Goal: Check status

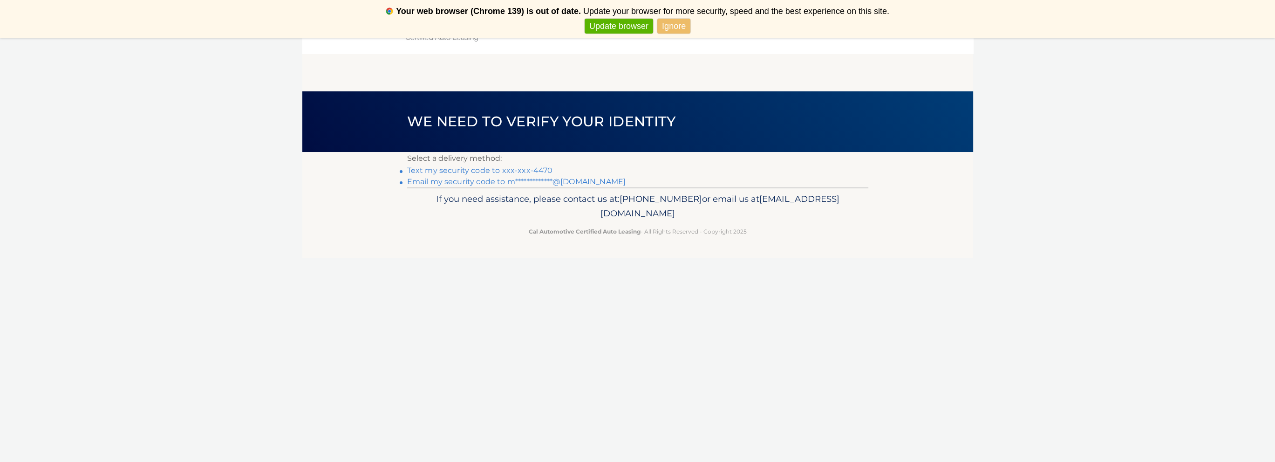
click at [487, 168] on link "Text my security code to xxx-xxx-4470" at bounding box center [480, 170] width 146 height 9
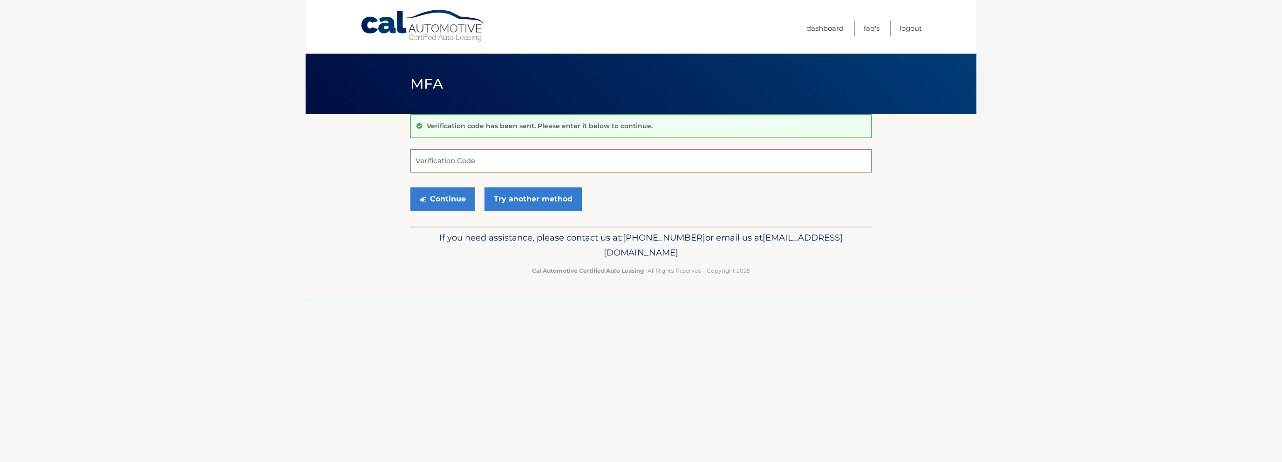
click at [506, 164] on input "Verification Code" at bounding box center [640, 160] width 461 height 23
type input "468163"
click at [434, 196] on button "Continue" at bounding box center [442, 198] width 65 height 23
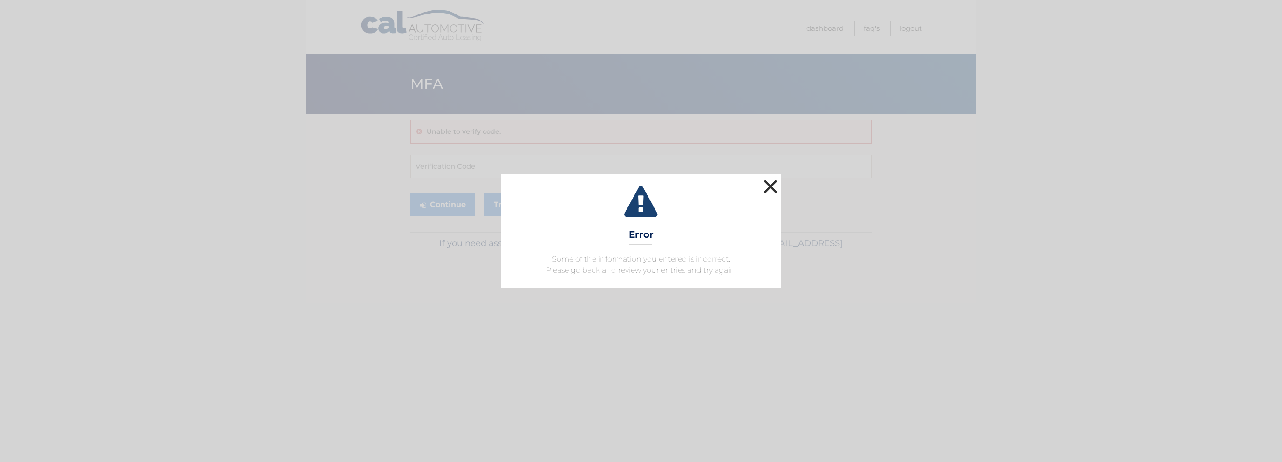
click at [770, 185] on button "×" at bounding box center [770, 186] width 19 height 19
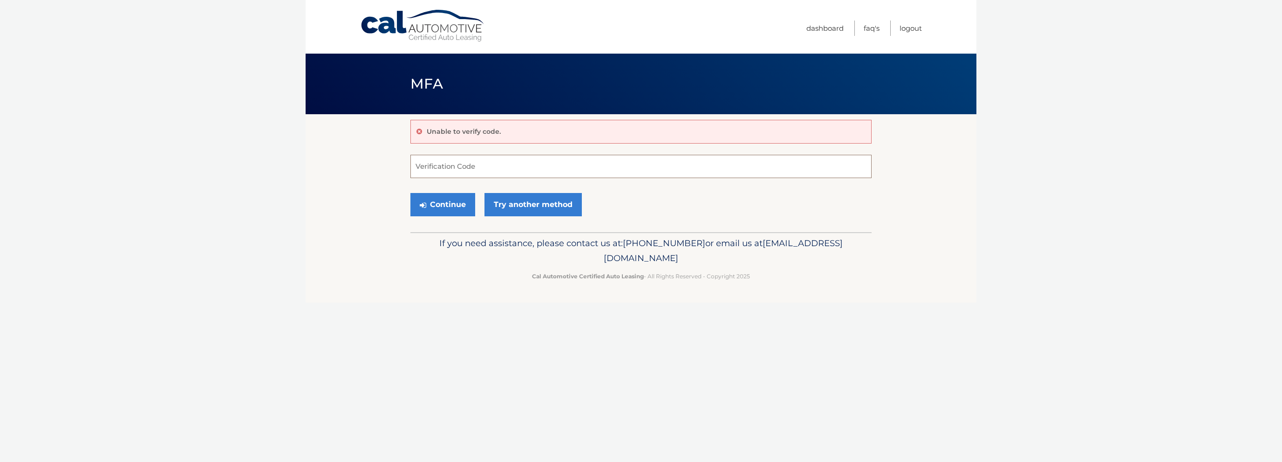
click at [518, 156] on input "Verification Code" at bounding box center [640, 166] width 461 height 23
type input "468162"
click at [434, 204] on button "Continue" at bounding box center [442, 204] width 65 height 23
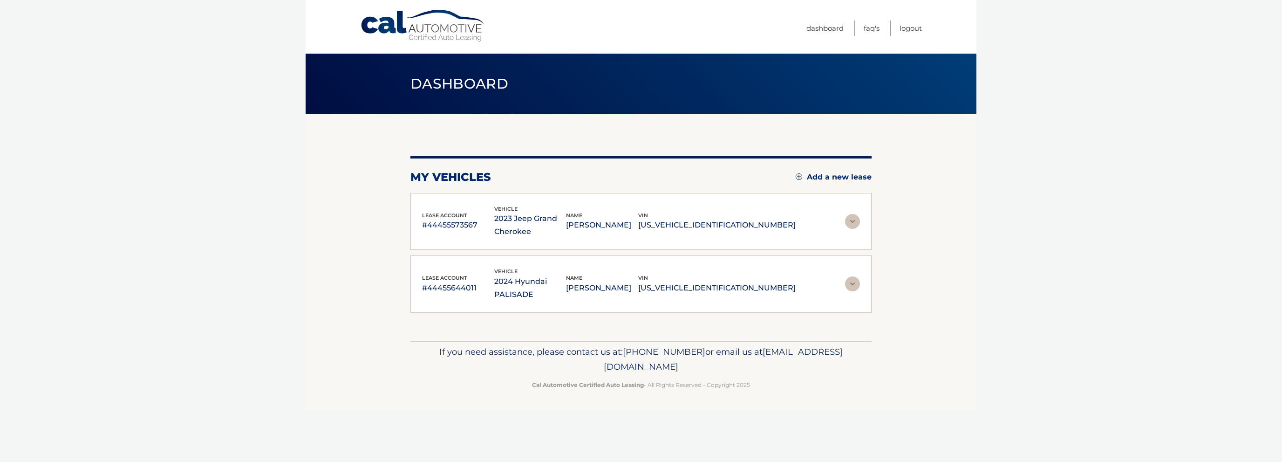
click at [566, 210] on div "vehicle 2023 Jeep Grand Cherokee" at bounding box center [530, 221] width 72 height 34
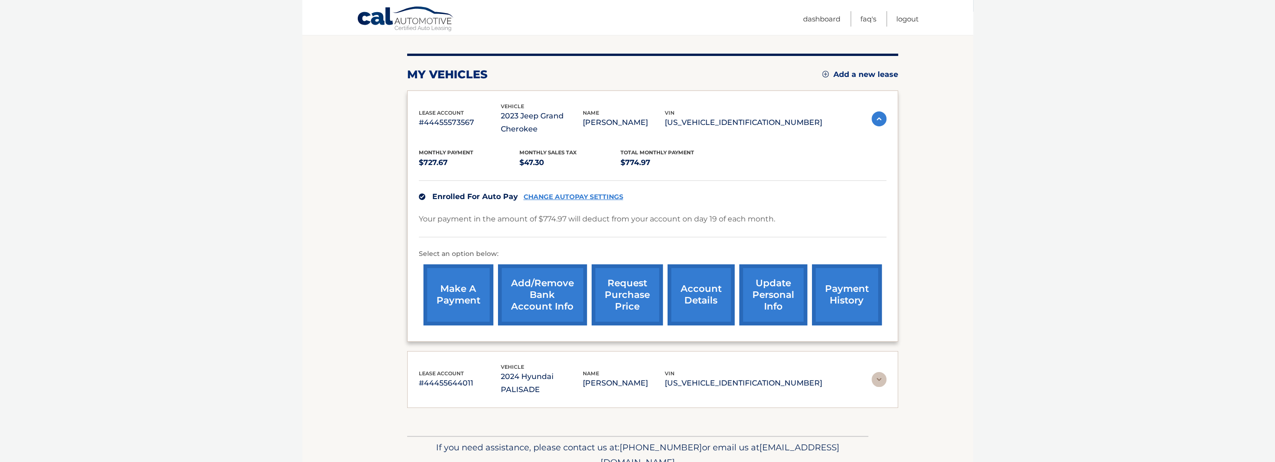
scroll to position [132, 0]
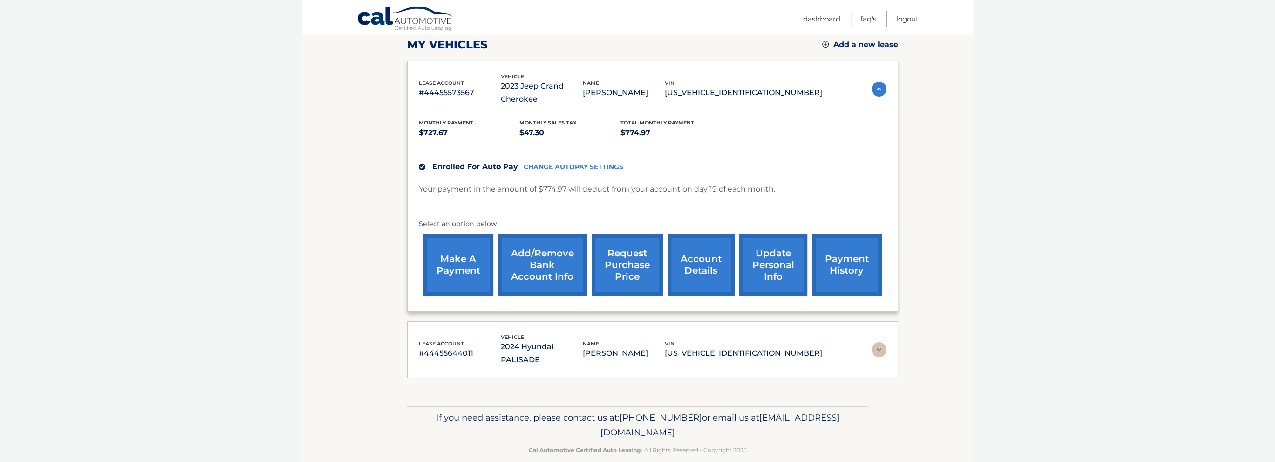
click at [853, 279] on link "payment history" at bounding box center [847, 264] width 70 height 61
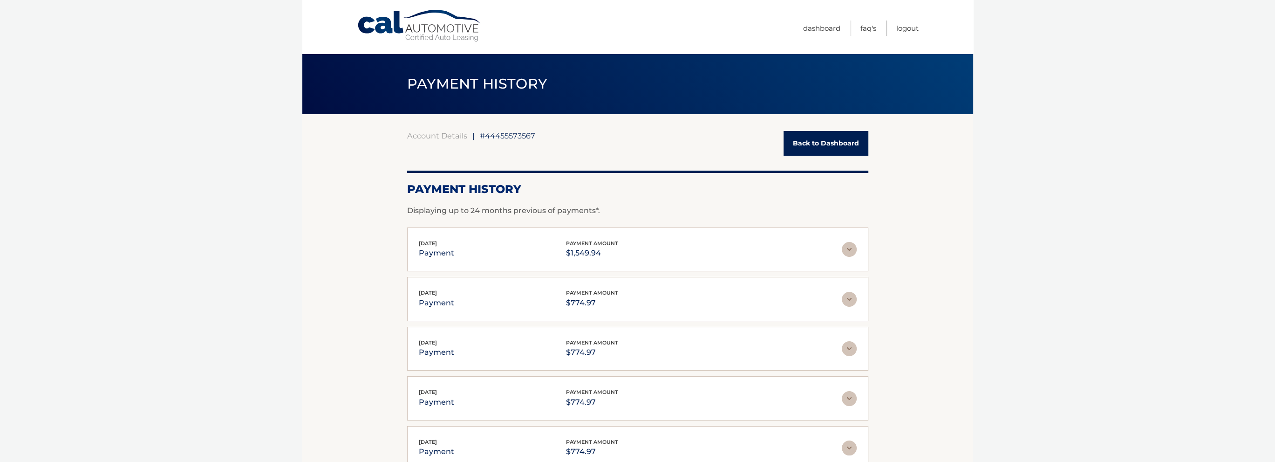
click at [821, 140] on link "Back to Dashboard" at bounding box center [825, 143] width 85 height 25
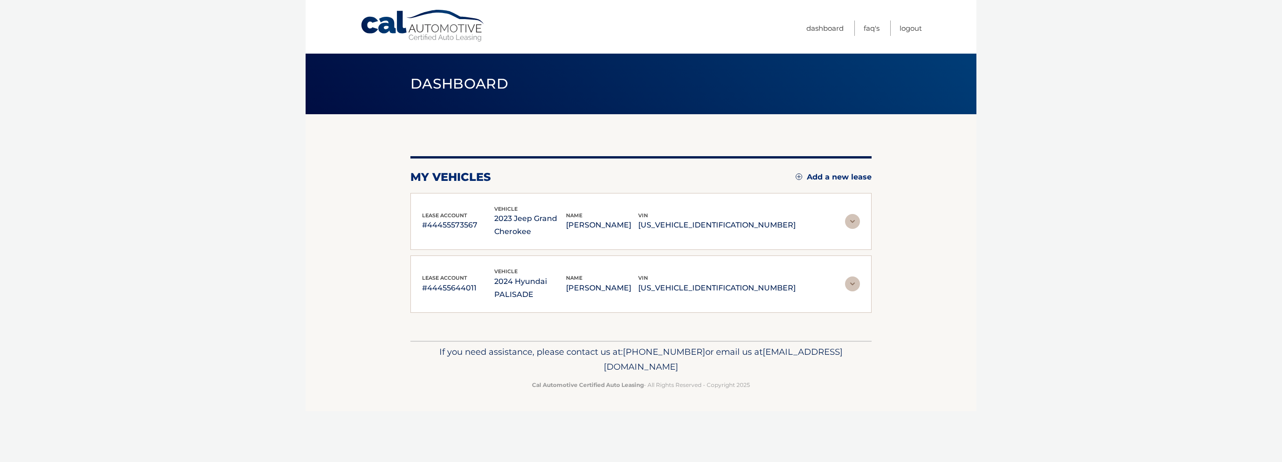
click at [857, 223] on img at bounding box center [852, 221] width 15 height 15
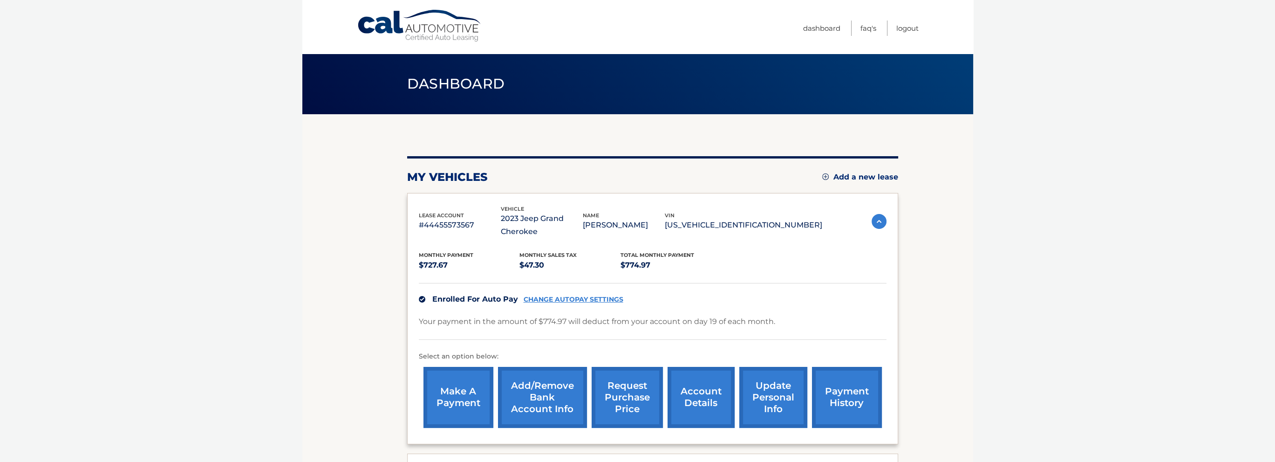
click at [872, 219] on img at bounding box center [878, 221] width 15 height 15
